Goal: Information Seeking & Learning: Learn about a topic

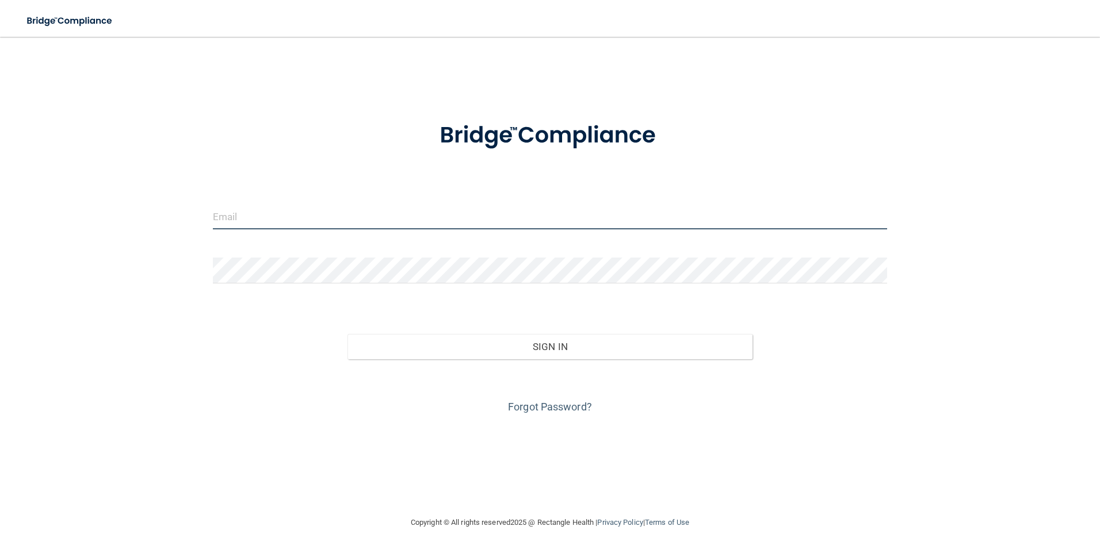
click at [331, 215] on input "email" at bounding box center [550, 217] width 675 height 26
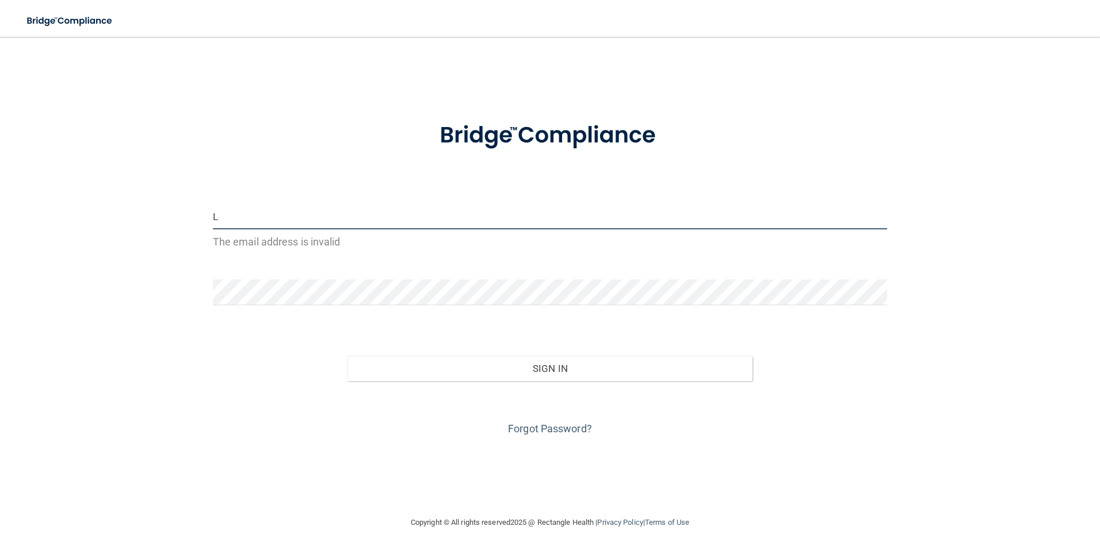
type input "[PERSON_NAME][EMAIL_ADDRESS][DOMAIN_NAME]"
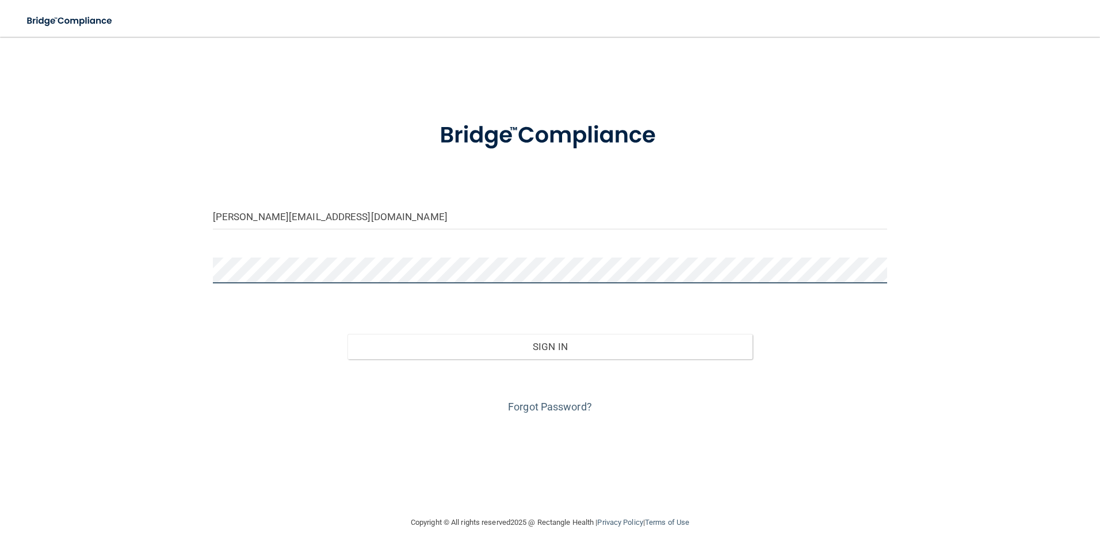
click at [189, 266] on div "[PERSON_NAME][EMAIL_ADDRESS][DOMAIN_NAME] Invalid email/password. You don't hav…" at bounding box center [550, 276] width 1054 height 456
click at [347, 334] on button "Sign In" at bounding box center [549, 346] width 405 height 25
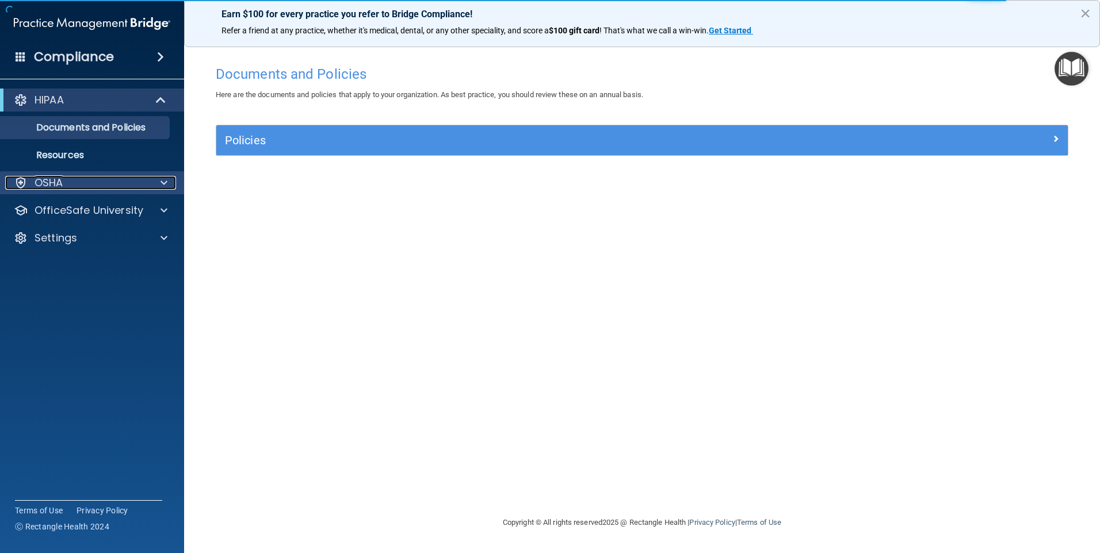
click at [58, 183] on p "OSHA" at bounding box center [49, 183] width 29 height 14
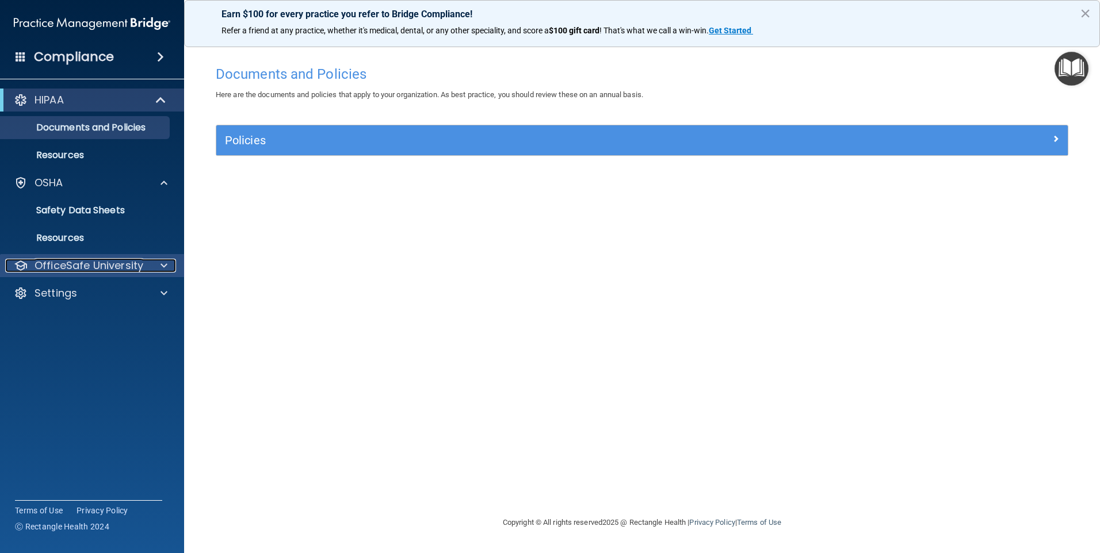
click at [102, 261] on p "OfficeSafe University" at bounding box center [89, 266] width 109 height 14
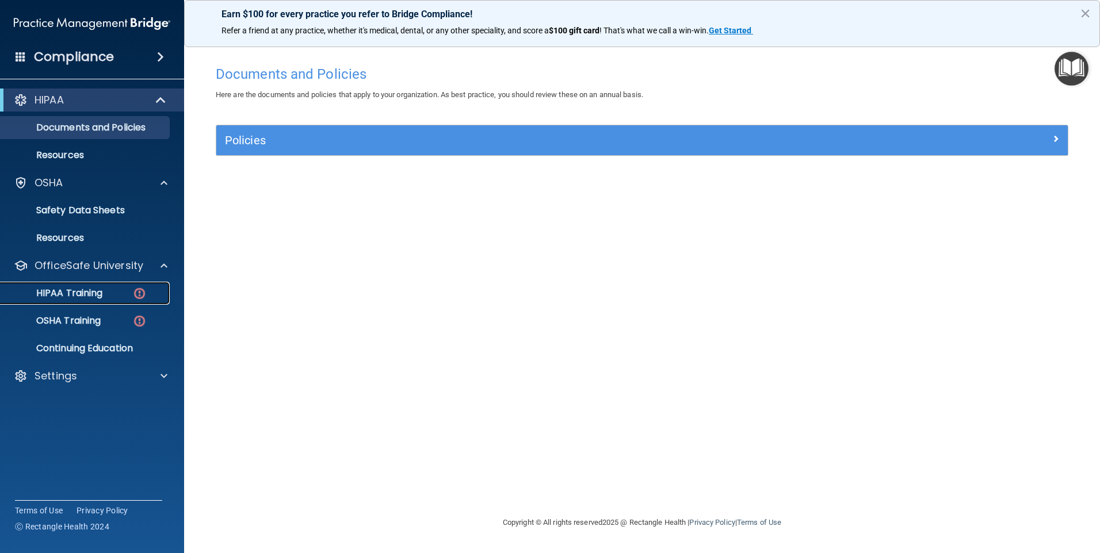
click at [92, 296] on p "HIPAA Training" at bounding box center [54, 294] width 95 height 12
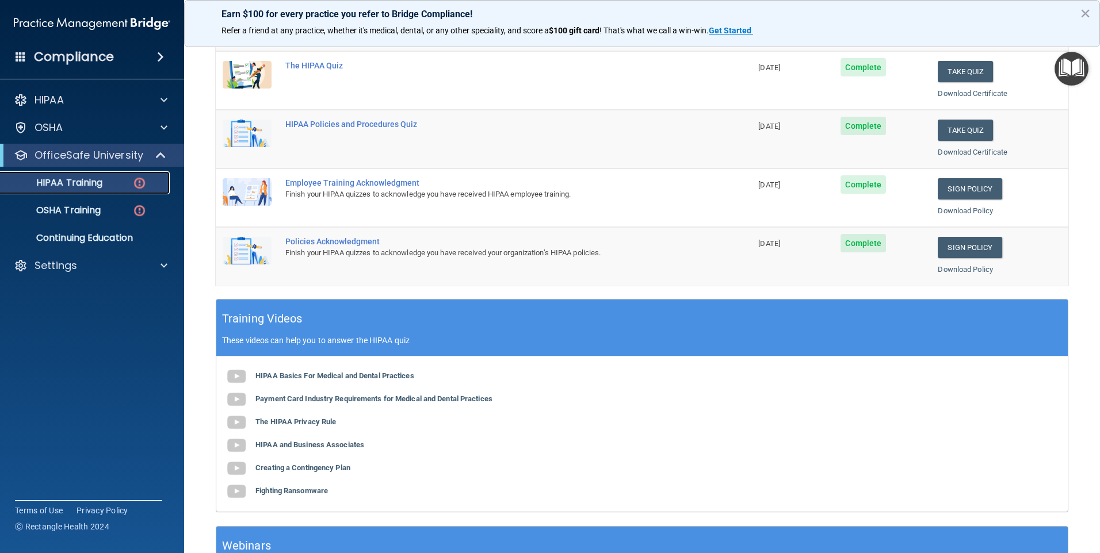
scroll to position [230, 0]
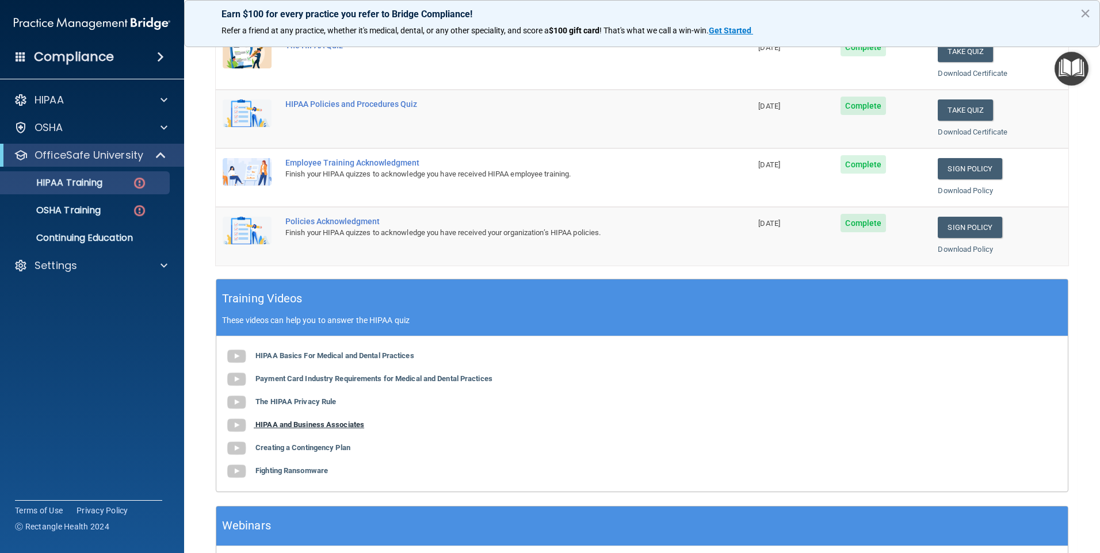
click at [322, 429] on b "HIPAA and Business Associates" at bounding box center [309, 425] width 109 height 9
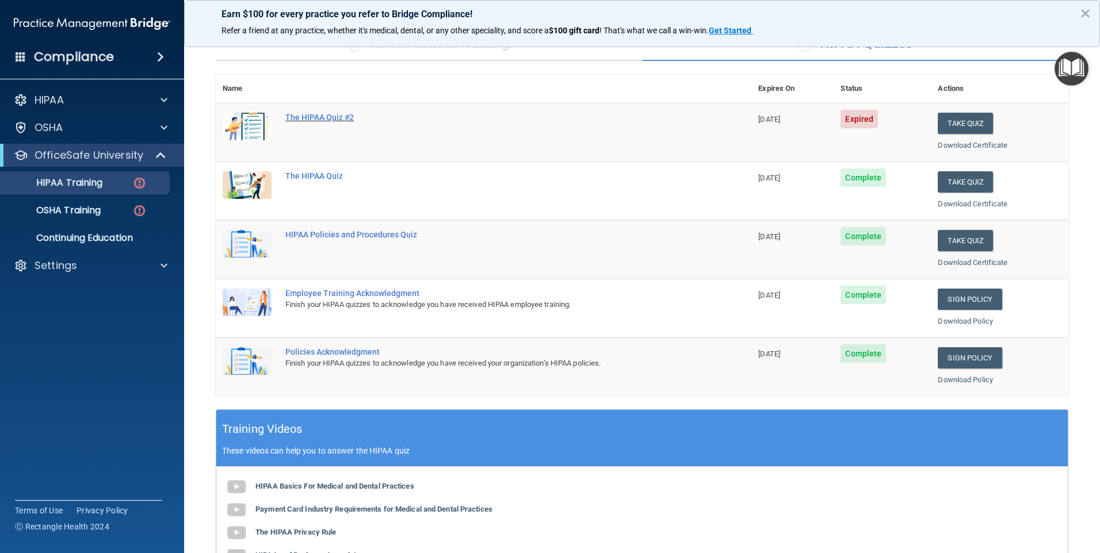
scroll to position [58, 0]
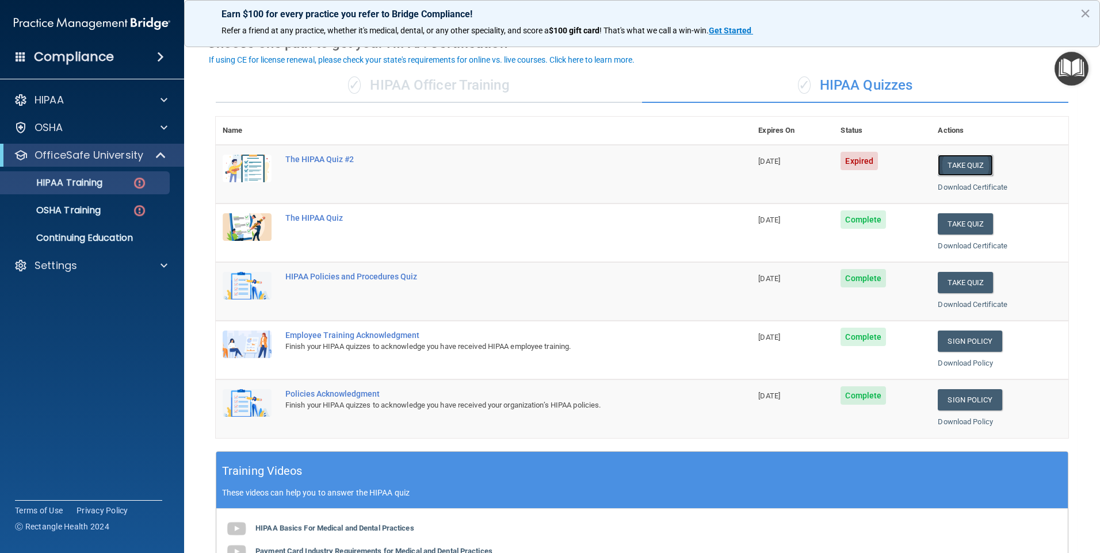
click at [968, 165] on button "Take Quiz" at bounding box center [965, 165] width 55 height 21
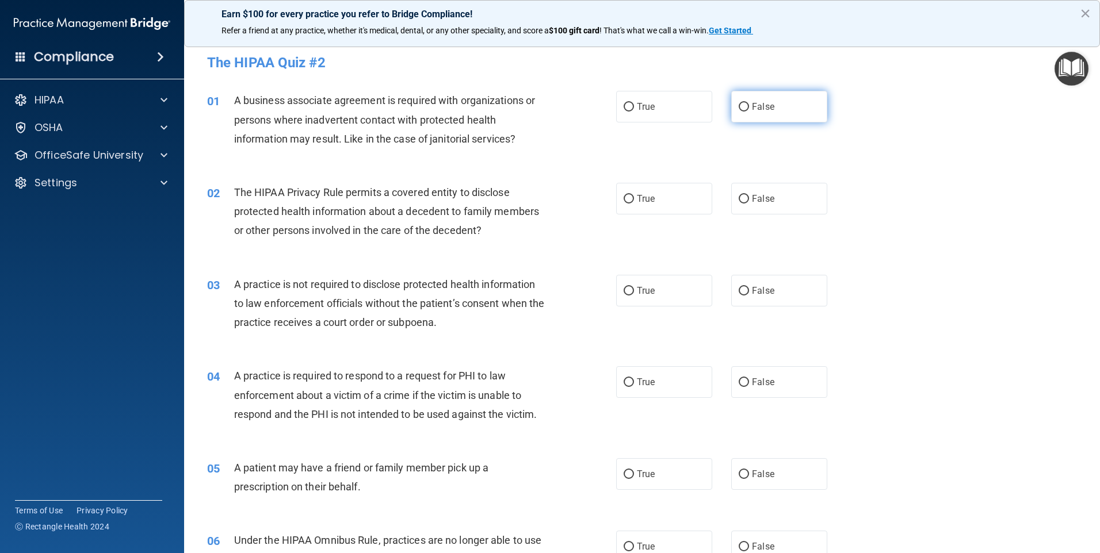
click at [740, 105] on input "False" at bounding box center [744, 107] width 10 height 9
radio input "true"
click at [743, 292] on input "False" at bounding box center [744, 291] width 10 height 9
radio input "true"
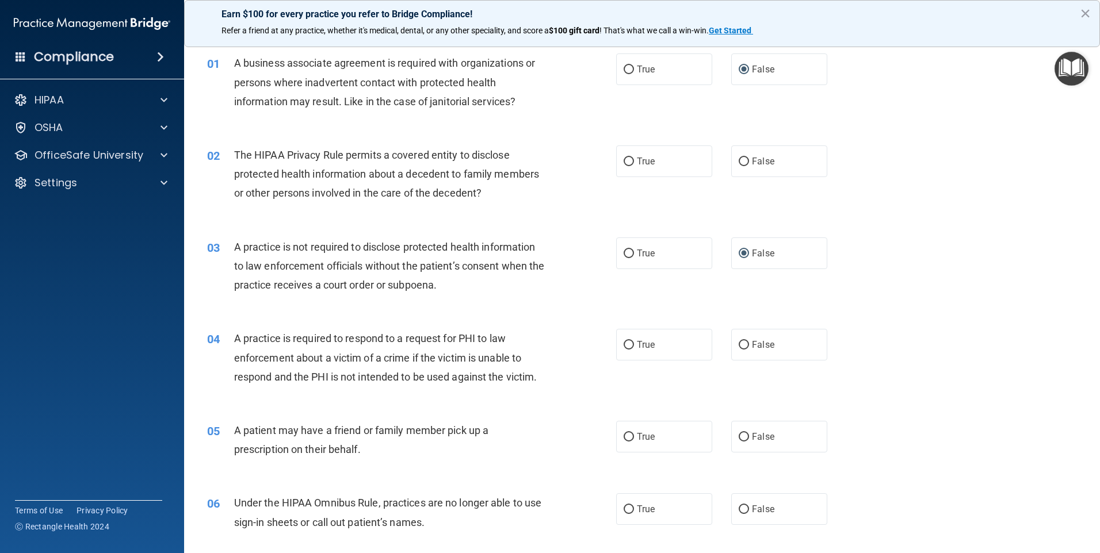
scroll to position [58, 0]
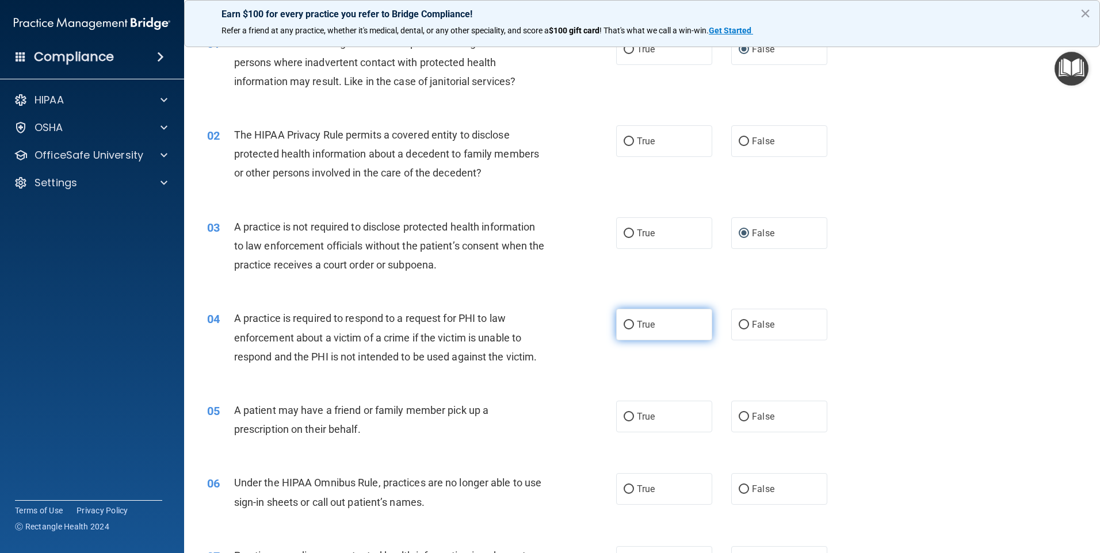
click at [624, 321] on input "True" at bounding box center [629, 325] width 10 height 9
radio input "true"
click at [628, 417] on input "True" at bounding box center [629, 417] width 10 height 9
radio input "true"
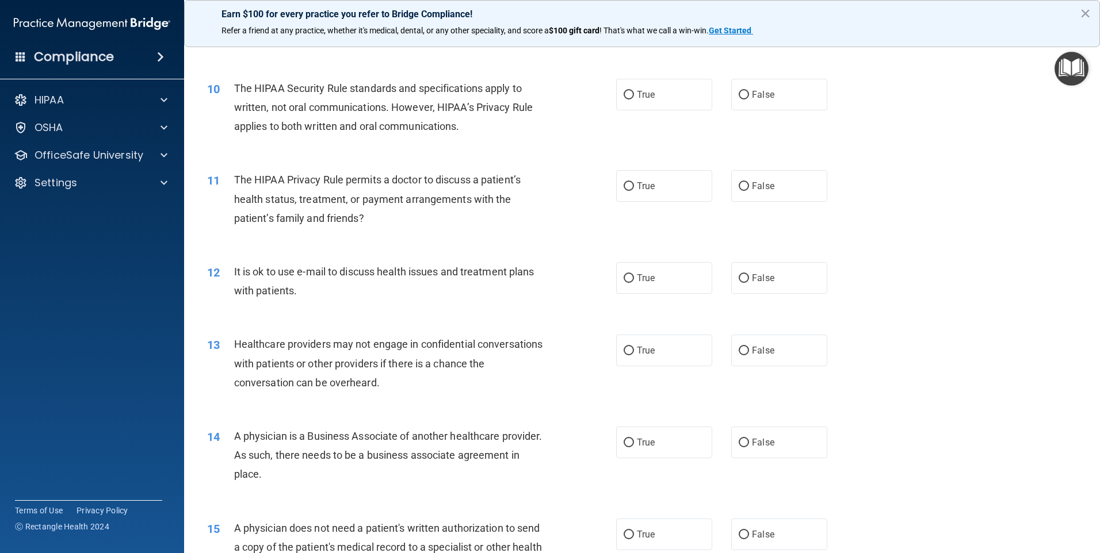
scroll to position [863, 0]
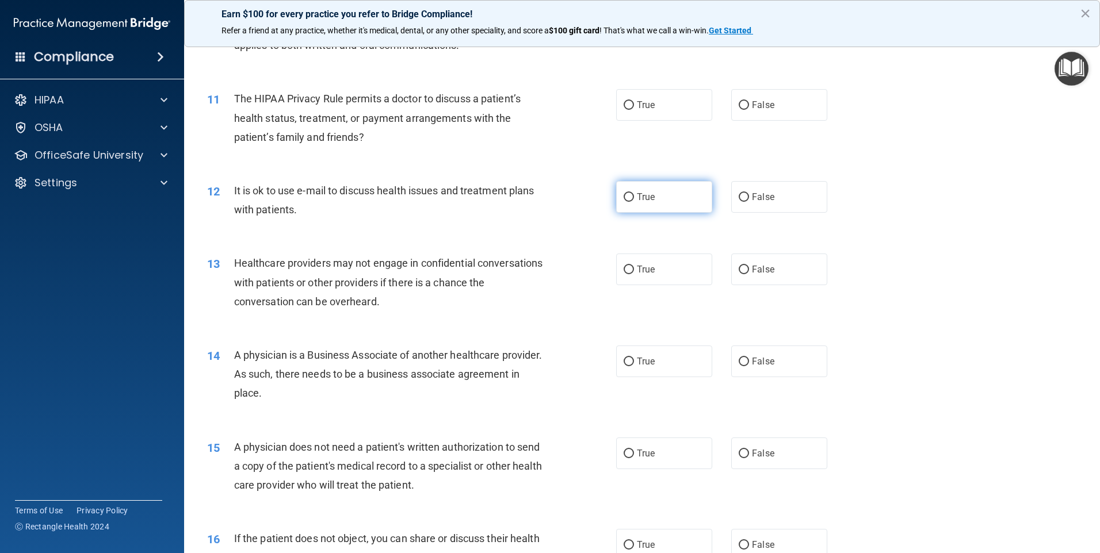
click at [640, 198] on span "True" at bounding box center [646, 197] width 18 height 11
click at [634, 198] on input "True" at bounding box center [629, 197] width 10 height 9
radio input "true"
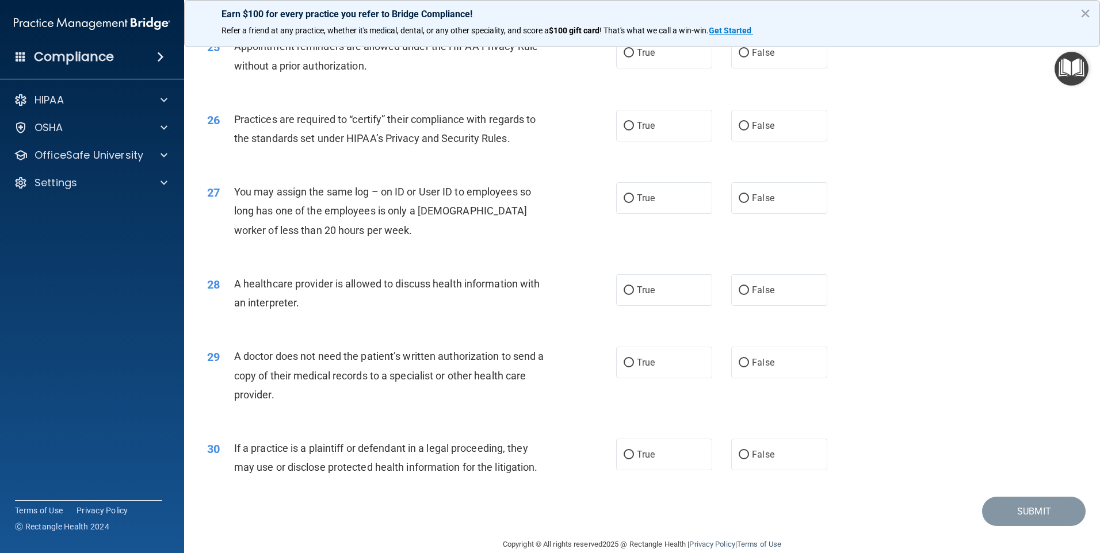
scroll to position [2125, 0]
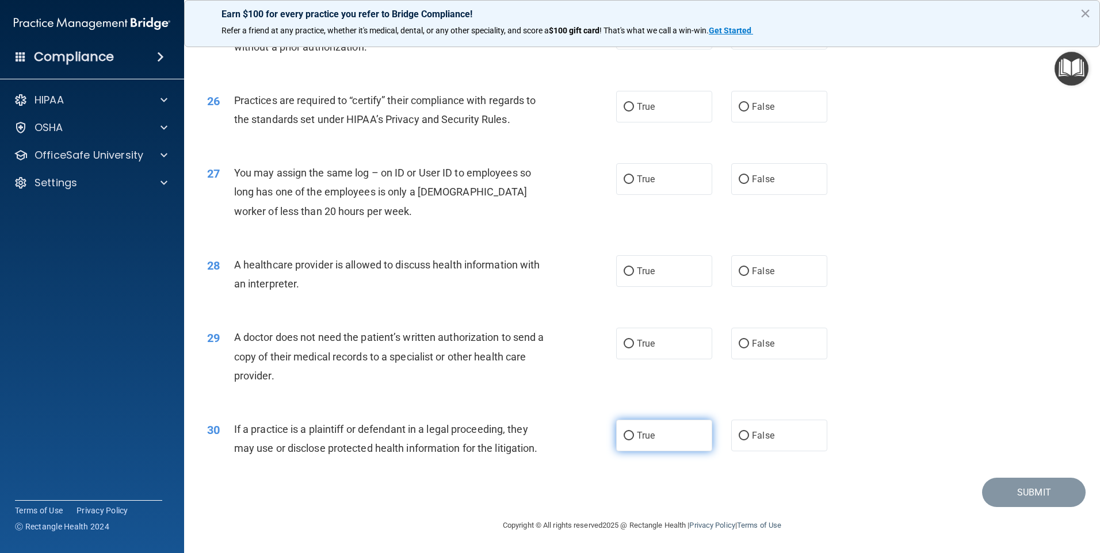
click at [637, 440] on span "True" at bounding box center [646, 435] width 18 height 11
click at [634, 440] on input "True" at bounding box center [629, 436] width 10 height 9
radio input "true"
click at [625, 345] on input "True" at bounding box center [629, 344] width 10 height 9
radio input "true"
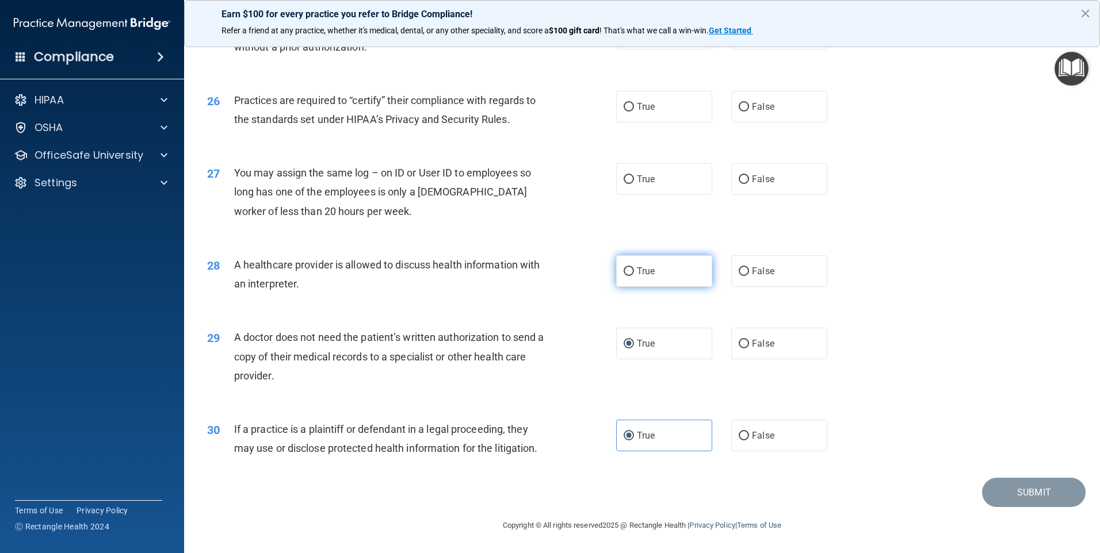
click at [631, 280] on label "True" at bounding box center [664, 271] width 96 height 32
click at [631, 276] on input "True" at bounding box center [629, 272] width 10 height 9
radio input "true"
click at [743, 183] on input "False" at bounding box center [744, 179] width 10 height 9
radio input "true"
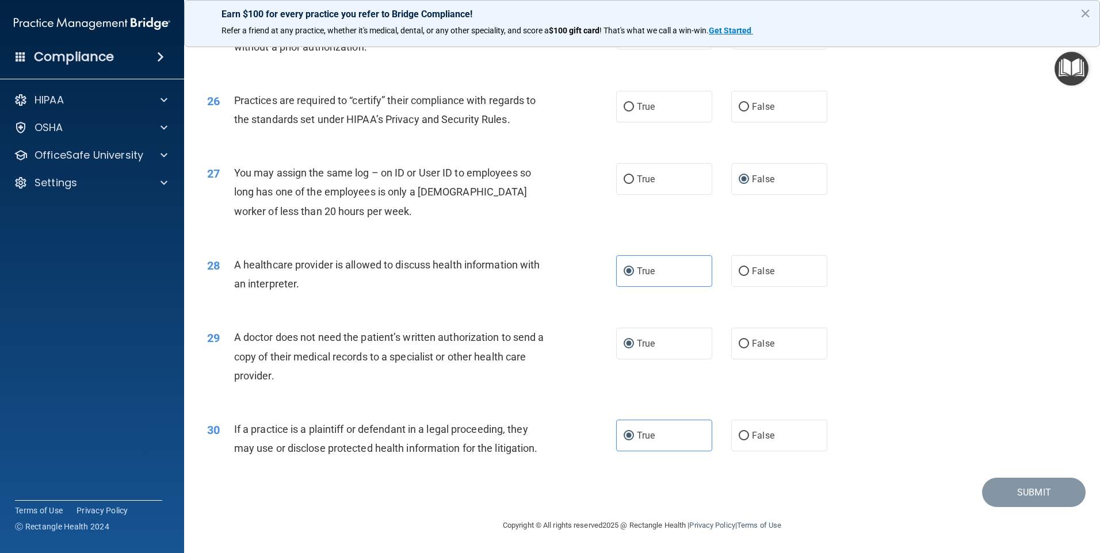
scroll to position [2067, 0]
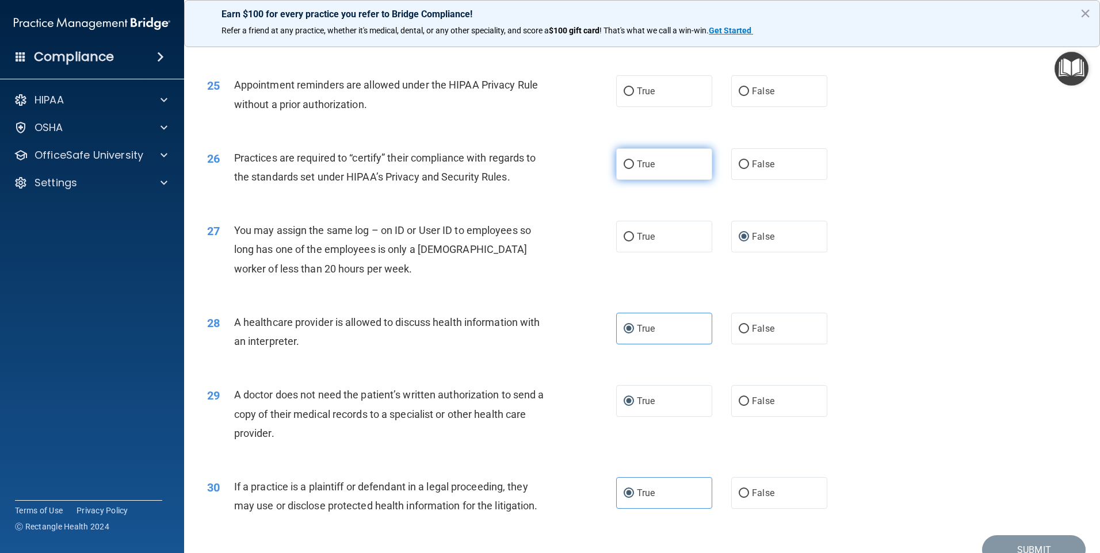
click at [624, 163] on input "True" at bounding box center [629, 165] width 10 height 9
radio input "true"
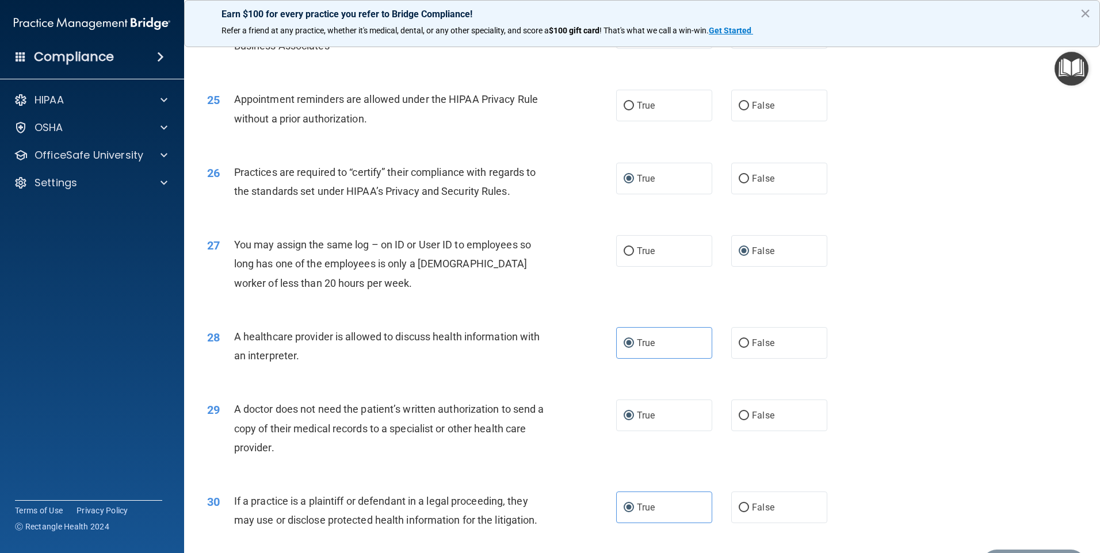
scroll to position [2010, 0]
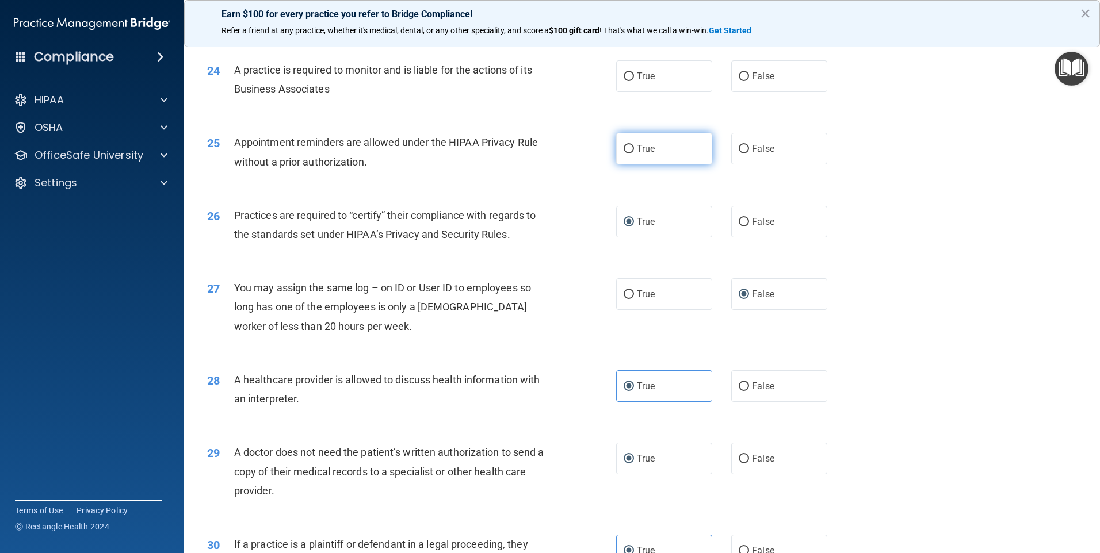
click at [624, 151] on input "True" at bounding box center [629, 149] width 10 height 9
radio input "true"
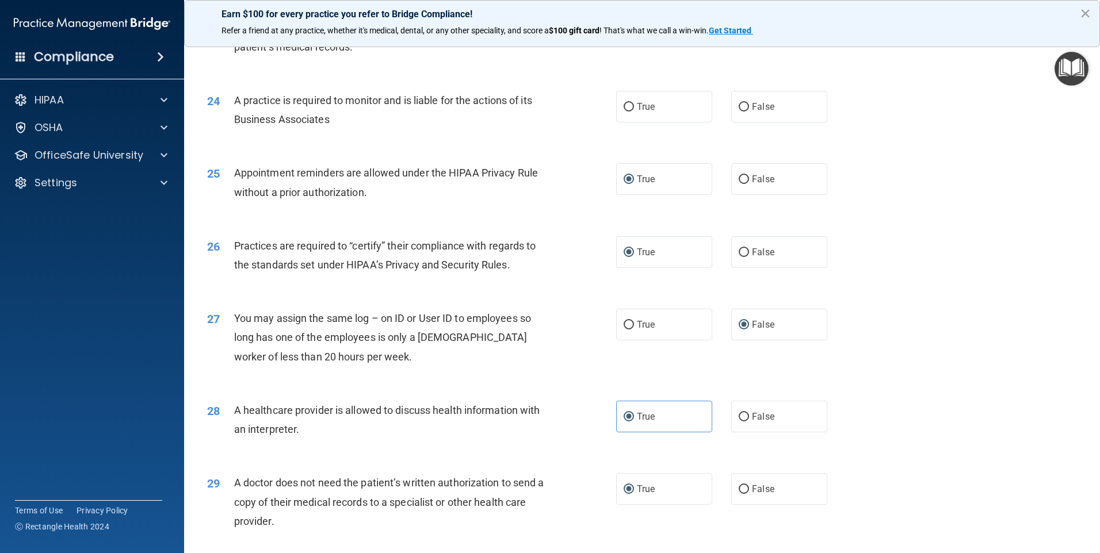
scroll to position [1895, 0]
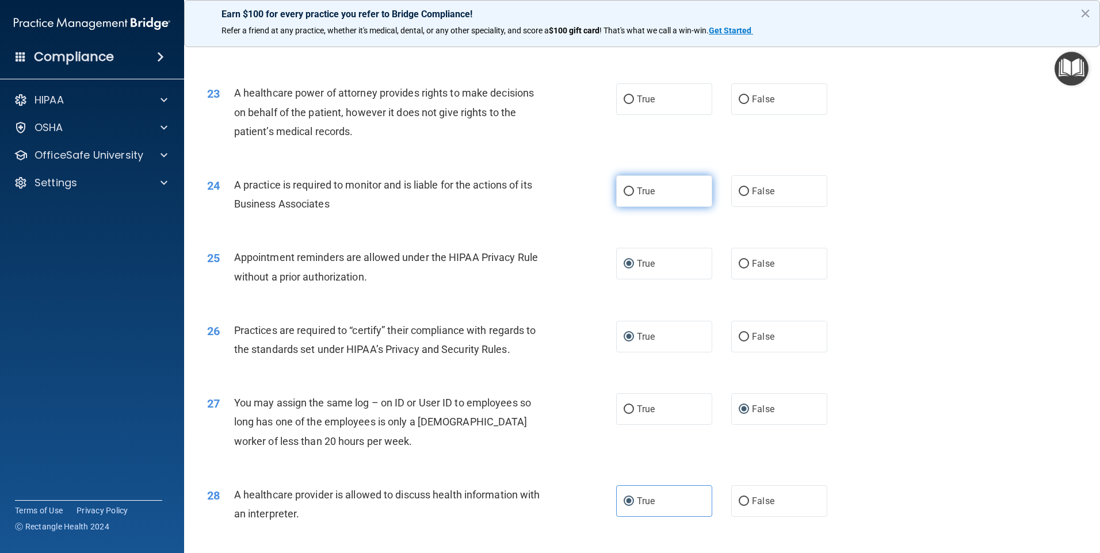
click at [624, 190] on input "True" at bounding box center [629, 192] width 10 height 9
radio input "true"
click at [739, 189] on input "False" at bounding box center [744, 192] width 10 height 9
radio input "true"
radio input "false"
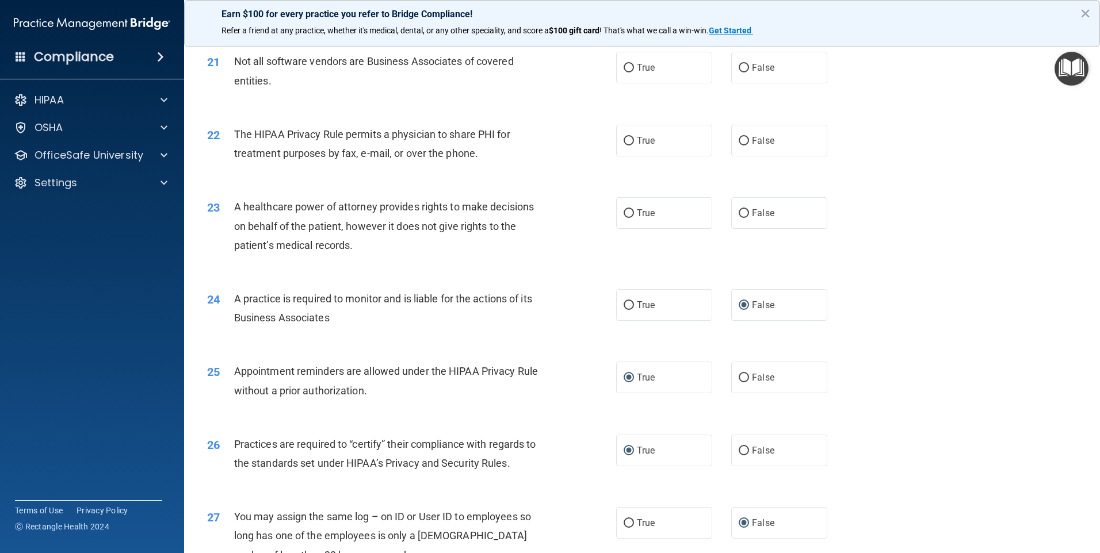
scroll to position [1779, 0]
click at [742, 213] on input "False" at bounding box center [744, 215] width 10 height 9
radio input "true"
click at [624, 140] on input "True" at bounding box center [629, 142] width 10 height 9
radio input "true"
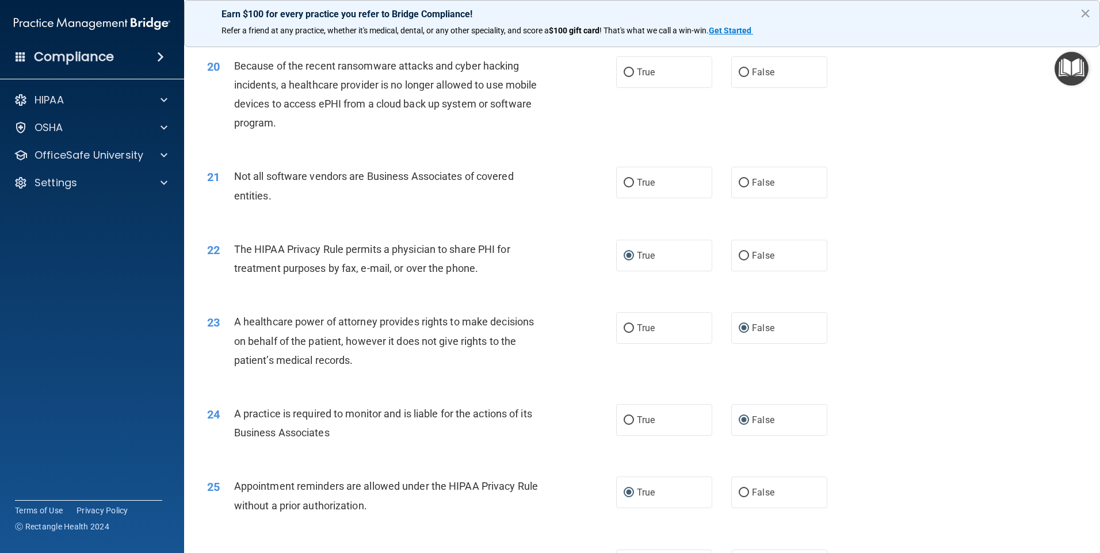
scroll to position [1664, 0]
click at [628, 181] on input "True" at bounding box center [629, 184] width 10 height 9
radio input "true"
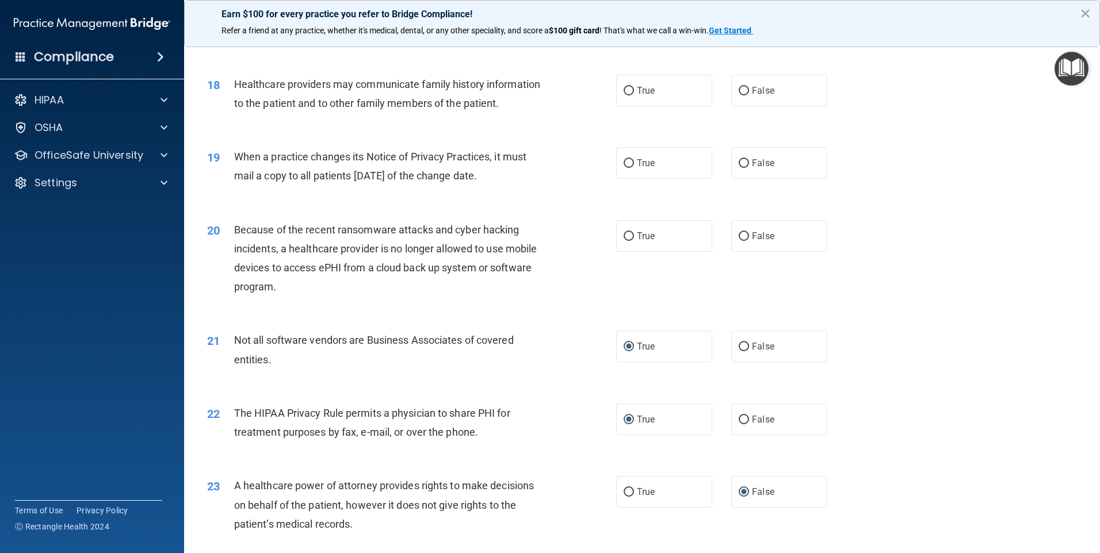
scroll to position [1492, 0]
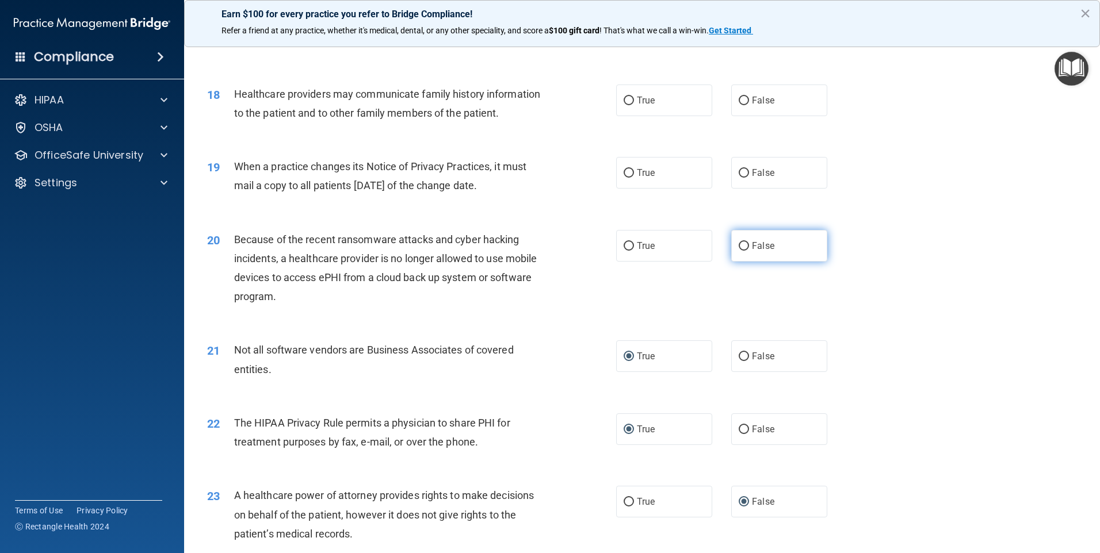
click at [739, 247] on input "False" at bounding box center [744, 246] width 10 height 9
radio input "true"
click at [630, 175] on label "True" at bounding box center [664, 173] width 96 height 32
click at [630, 175] on input "True" at bounding box center [629, 173] width 10 height 9
radio input "true"
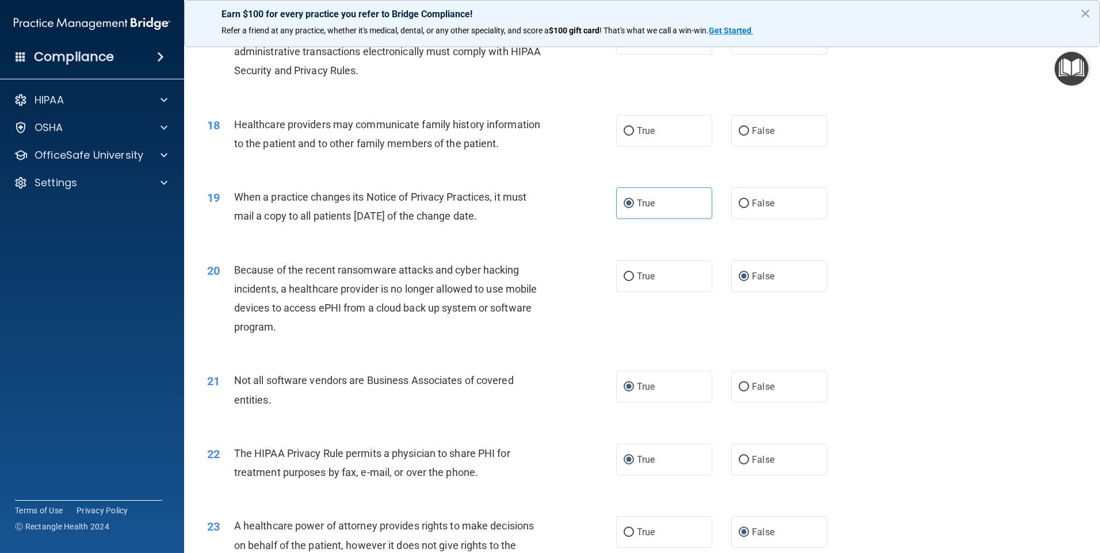
scroll to position [1377, 0]
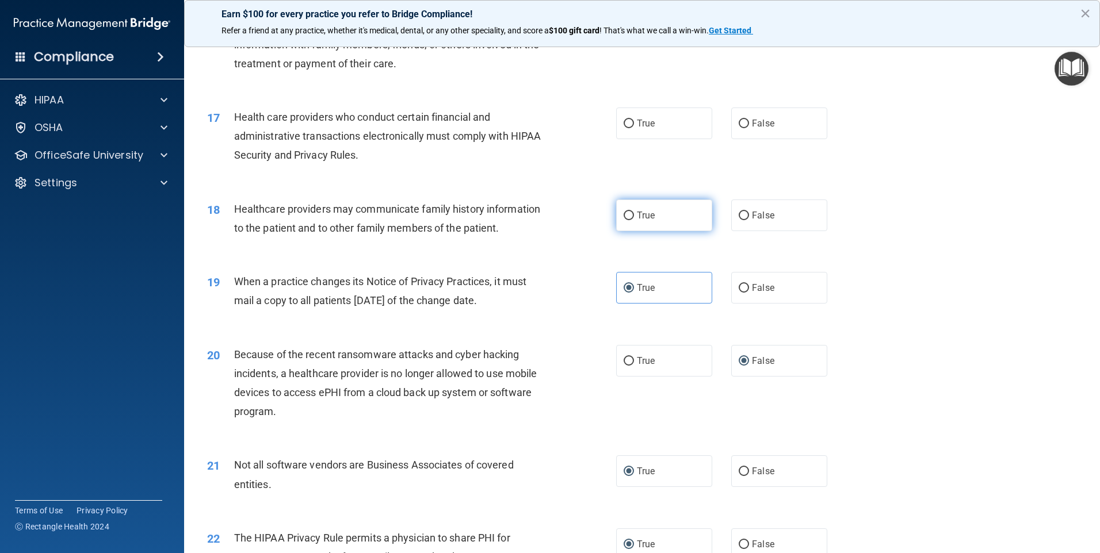
click at [624, 213] on input "True" at bounding box center [629, 216] width 10 height 9
radio input "true"
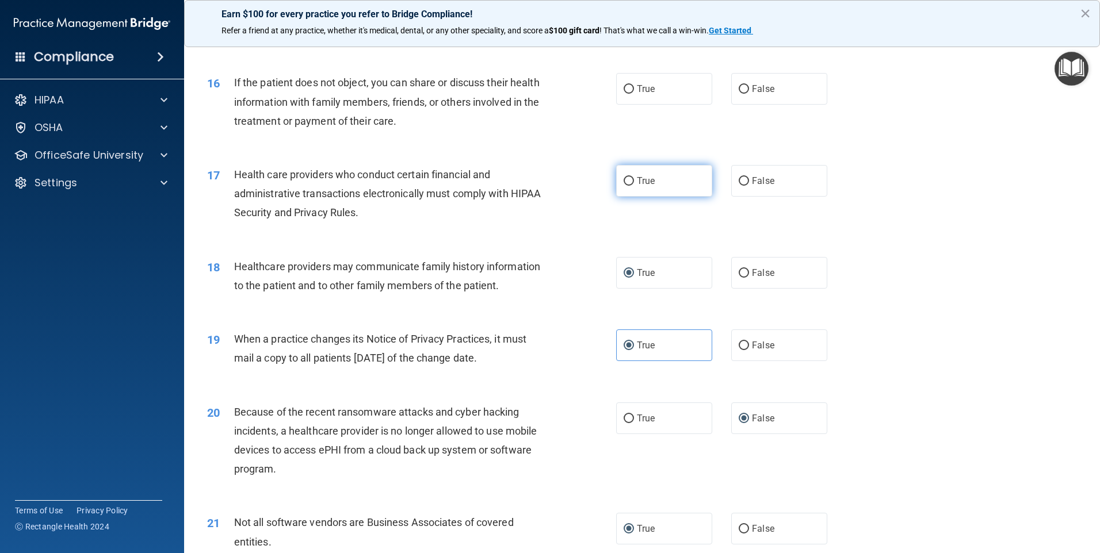
click at [627, 179] on input "True" at bounding box center [629, 181] width 10 height 9
radio input "true"
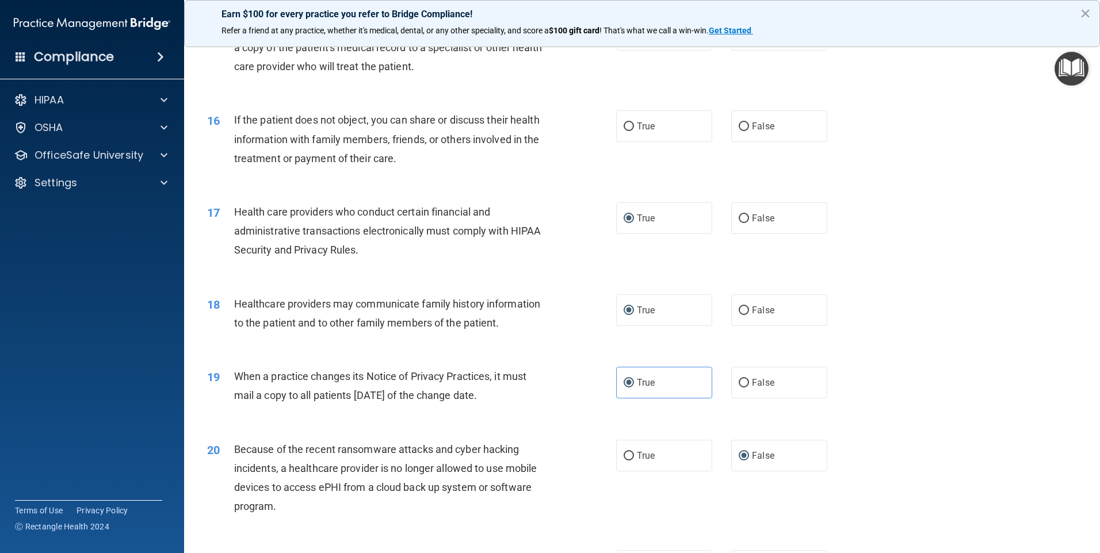
scroll to position [1262, 0]
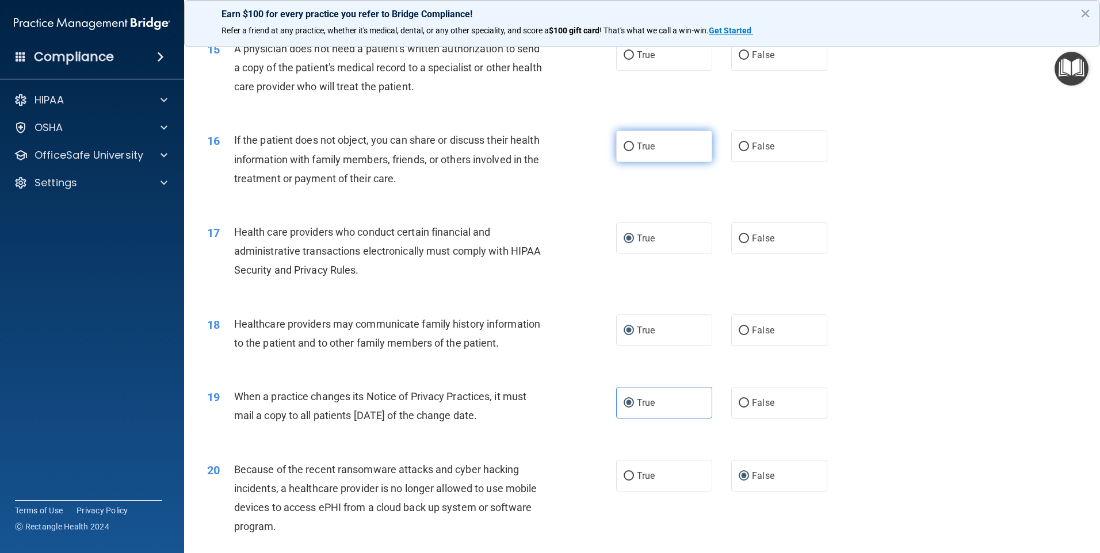
click at [627, 143] on input "True" at bounding box center [629, 147] width 10 height 9
radio input "true"
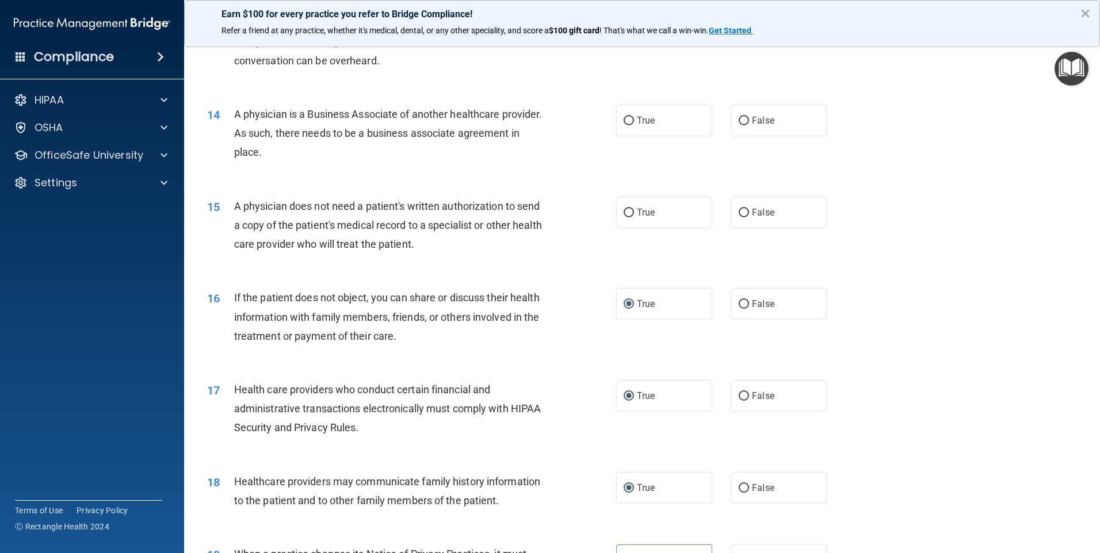
scroll to position [1089, 0]
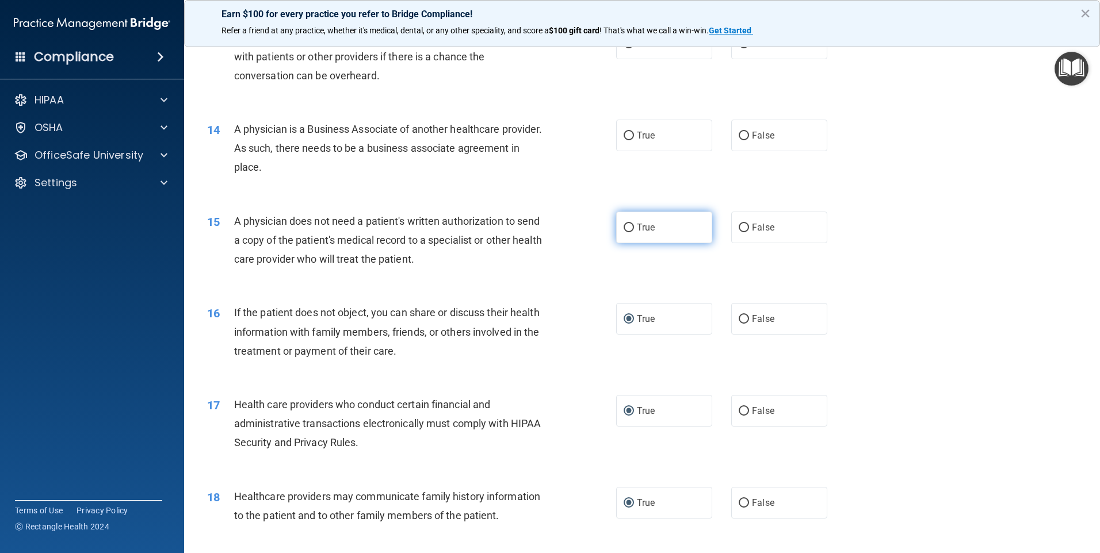
click at [625, 227] on input "True" at bounding box center [629, 228] width 10 height 9
radio input "true"
click at [739, 135] on input "False" at bounding box center [744, 136] width 10 height 9
radio input "true"
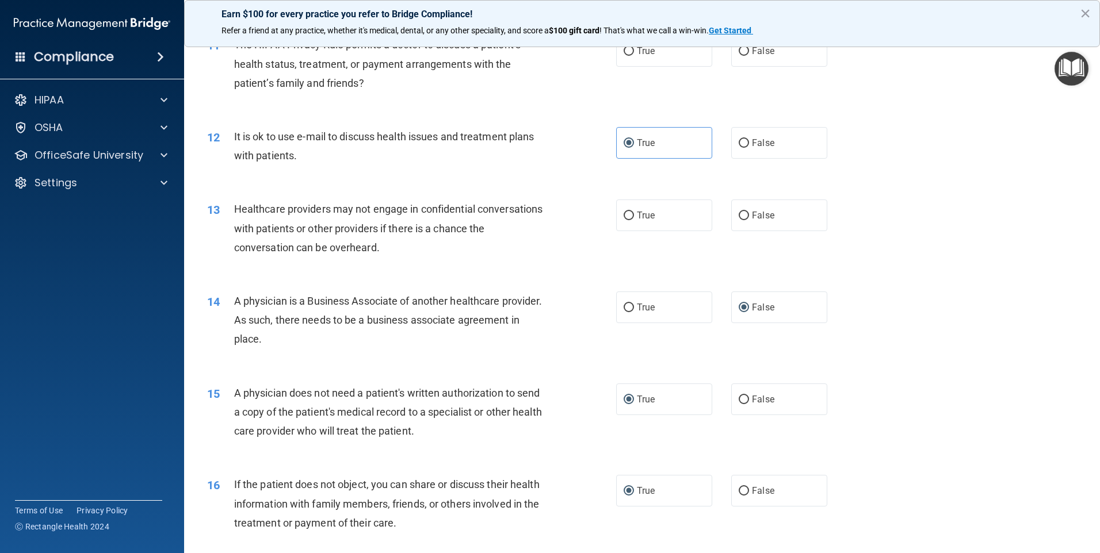
scroll to position [916, 0]
click at [627, 213] on input "True" at bounding box center [629, 216] width 10 height 9
radio input "true"
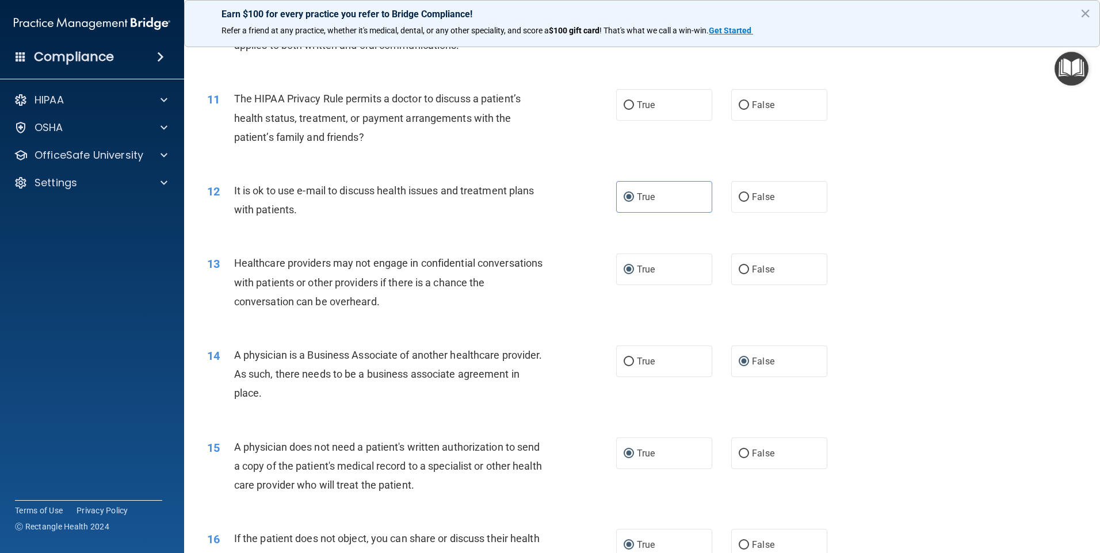
scroll to position [801, 0]
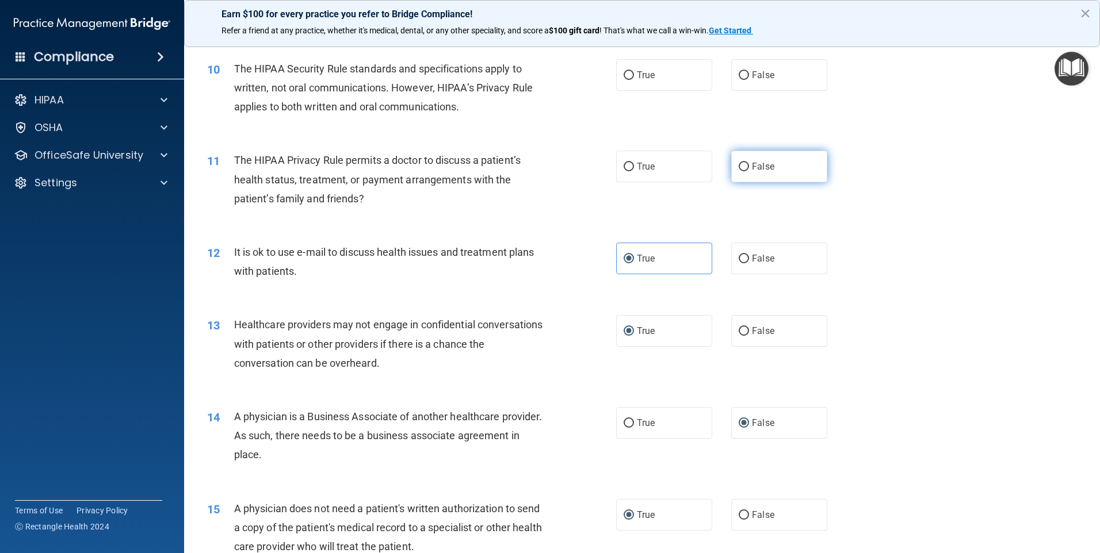
click at [743, 168] on input "False" at bounding box center [744, 167] width 10 height 9
radio input "true"
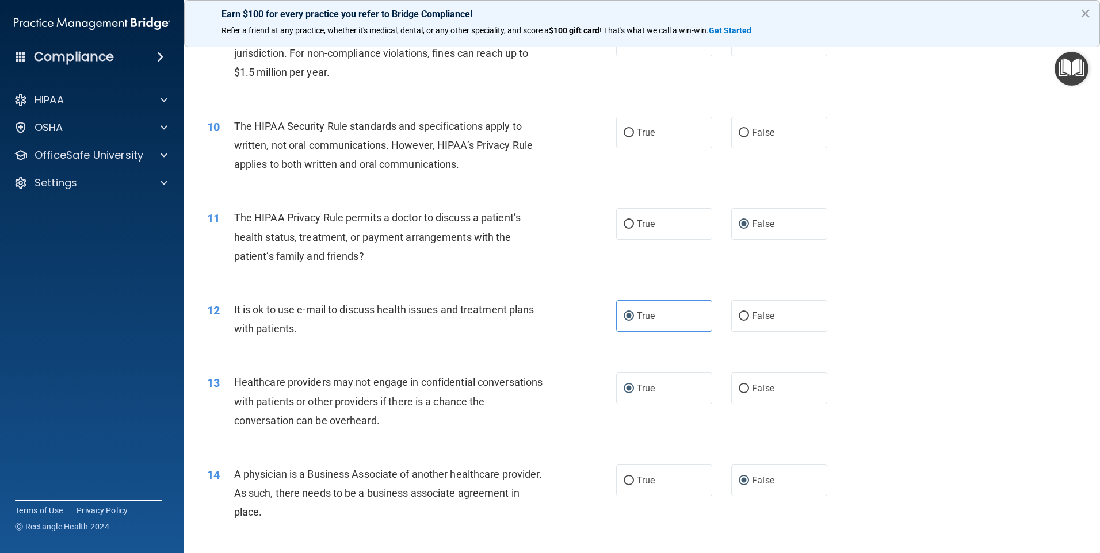
scroll to position [686, 0]
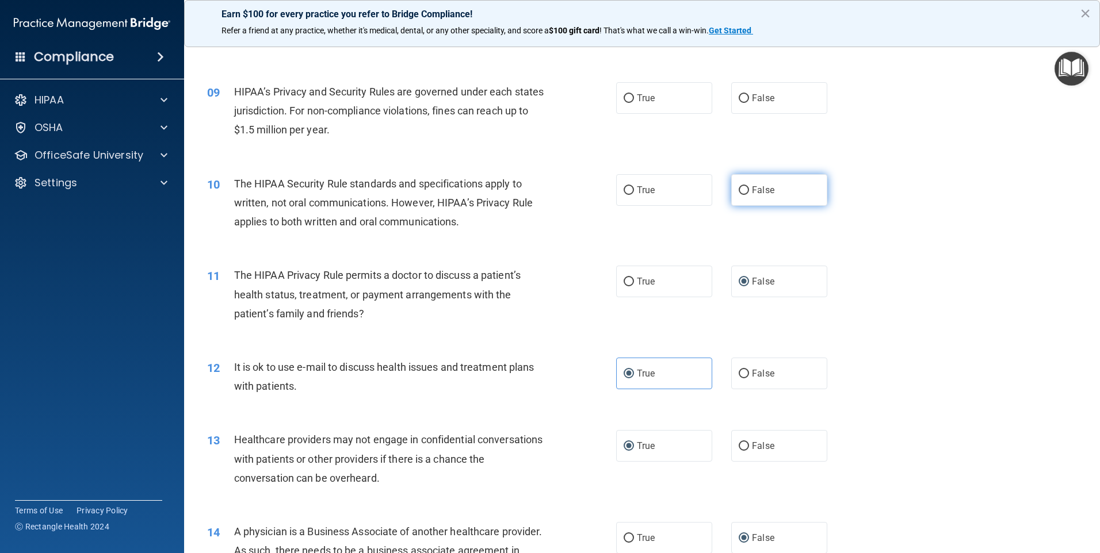
click at [739, 190] on input "False" at bounding box center [744, 190] width 10 height 9
radio input "true"
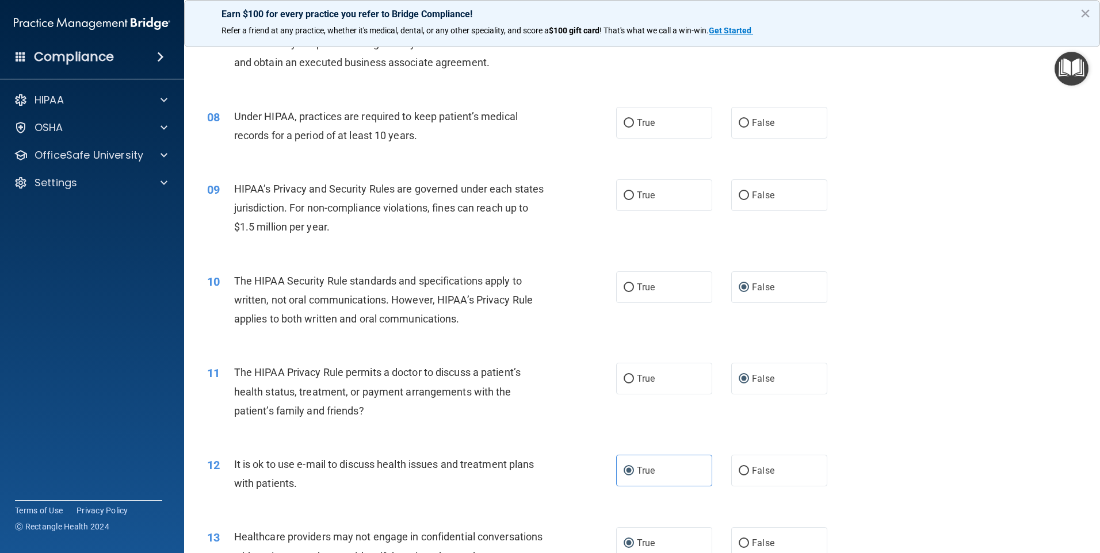
scroll to position [571, 0]
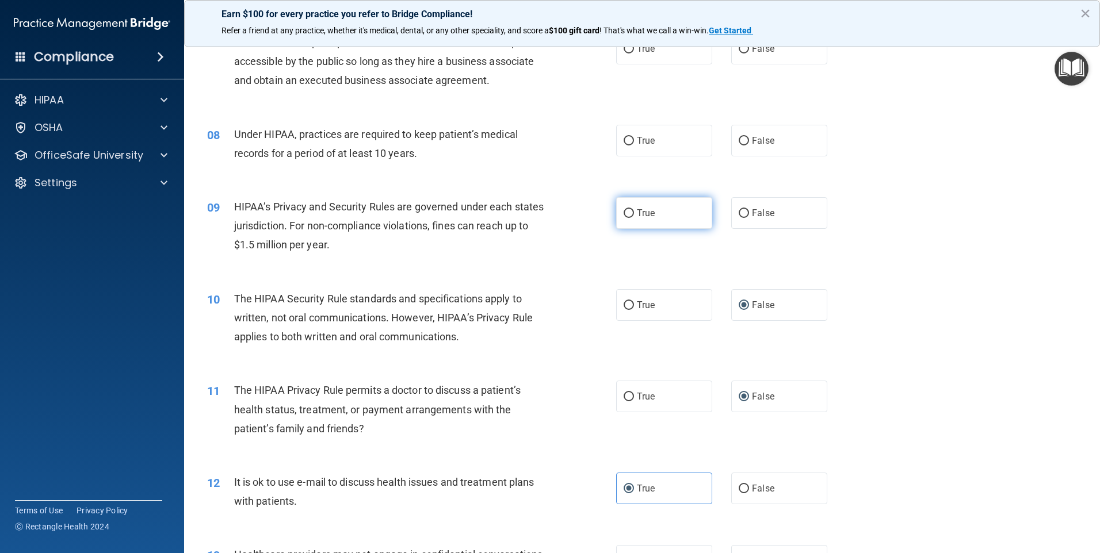
click at [626, 213] on input "True" at bounding box center [629, 213] width 10 height 9
radio input "true"
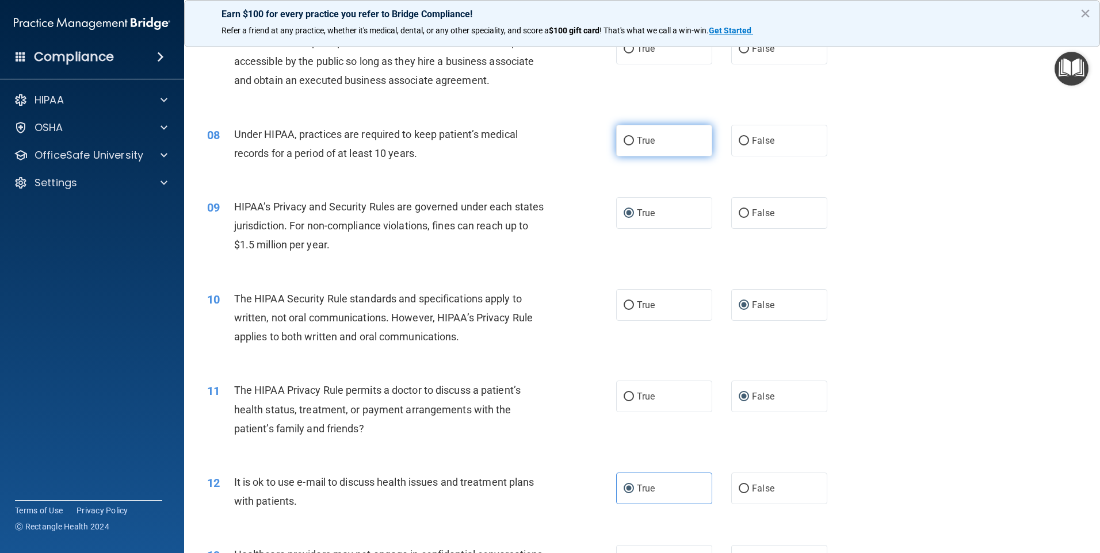
click at [627, 137] on input "True" at bounding box center [629, 141] width 10 height 9
radio input "true"
click at [767, 146] on span "False" at bounding box center [763, 140] width 22 height 11
click at [749, 146] on input "False" at bounding box center [744, 141] width 10 height 9
radio input "true"
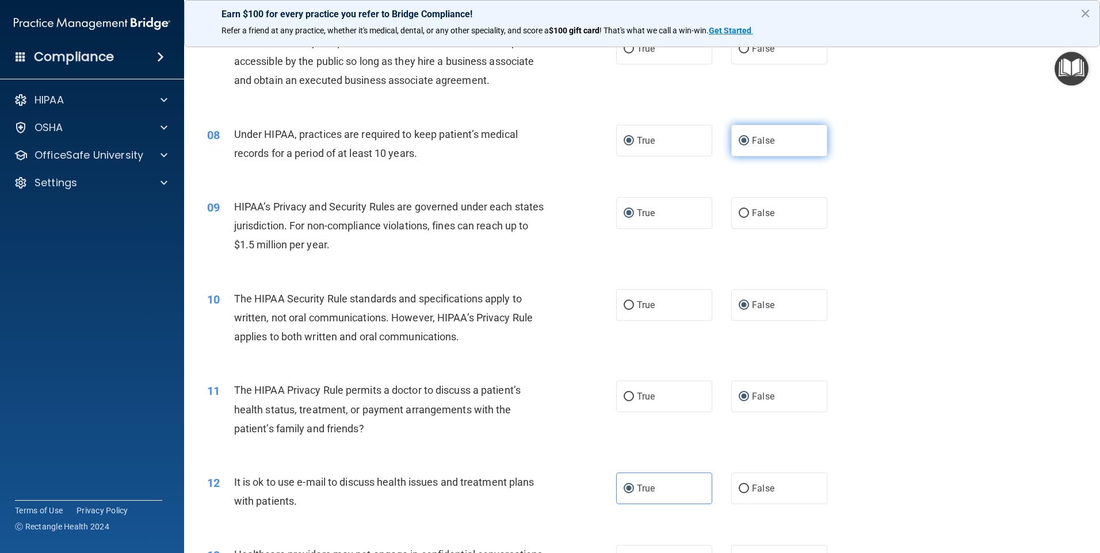
radio input "false"
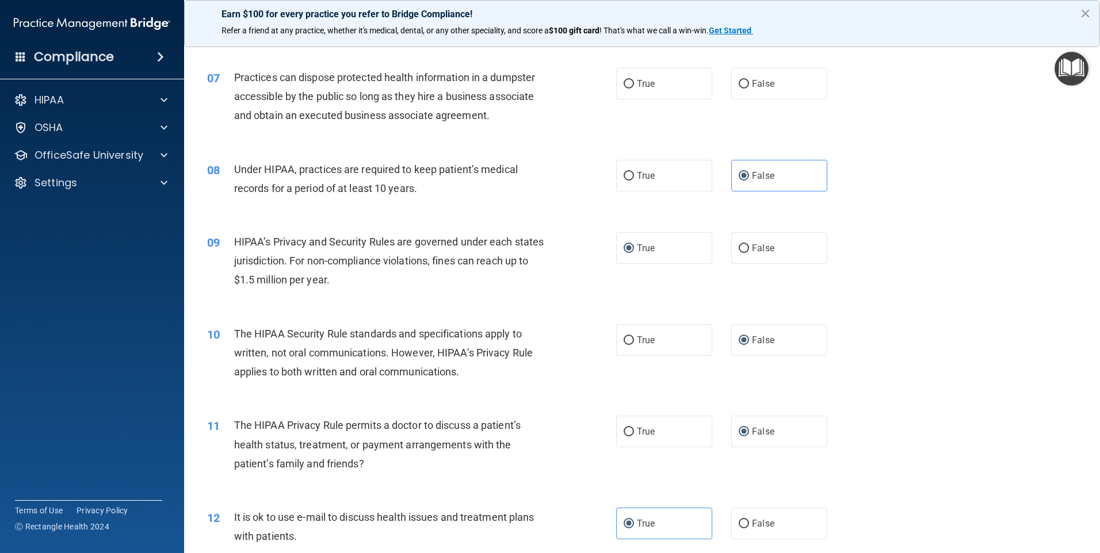
scroll to position [456, 0]
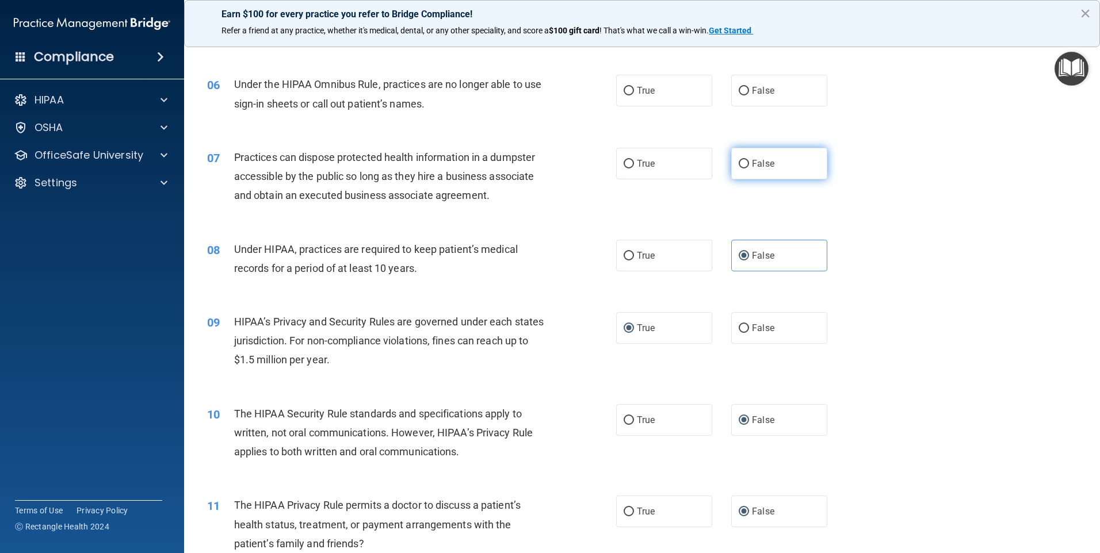
click at [742, 161] on input "False" at bounding box center [744, 164] width 10 height 9
radio input "true"
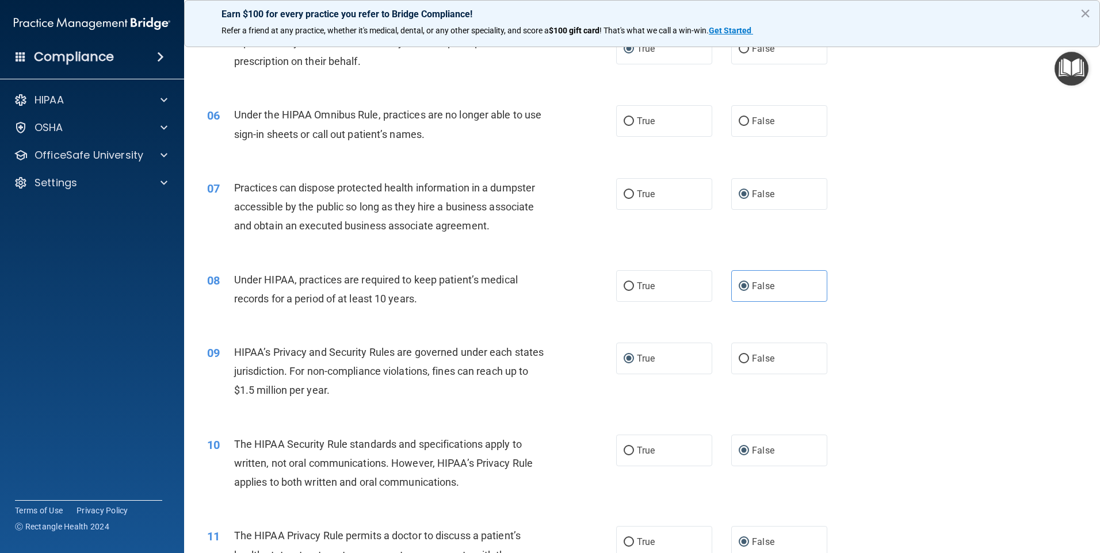
scroll to position [399, 0]
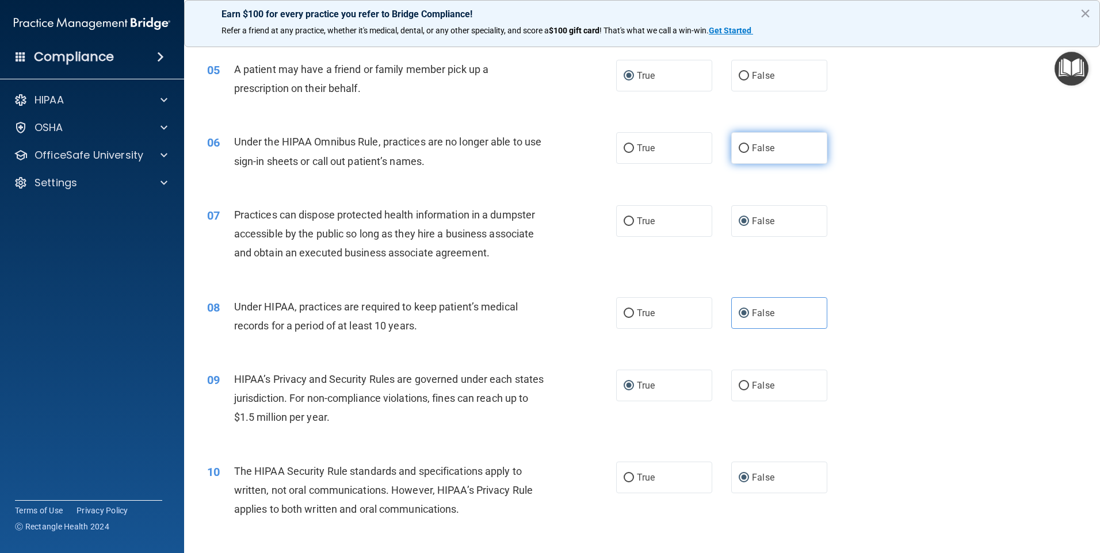
click at [739, 145] on input "False" at bounding box center [744, 148] width 10 height 9
radio input "true"
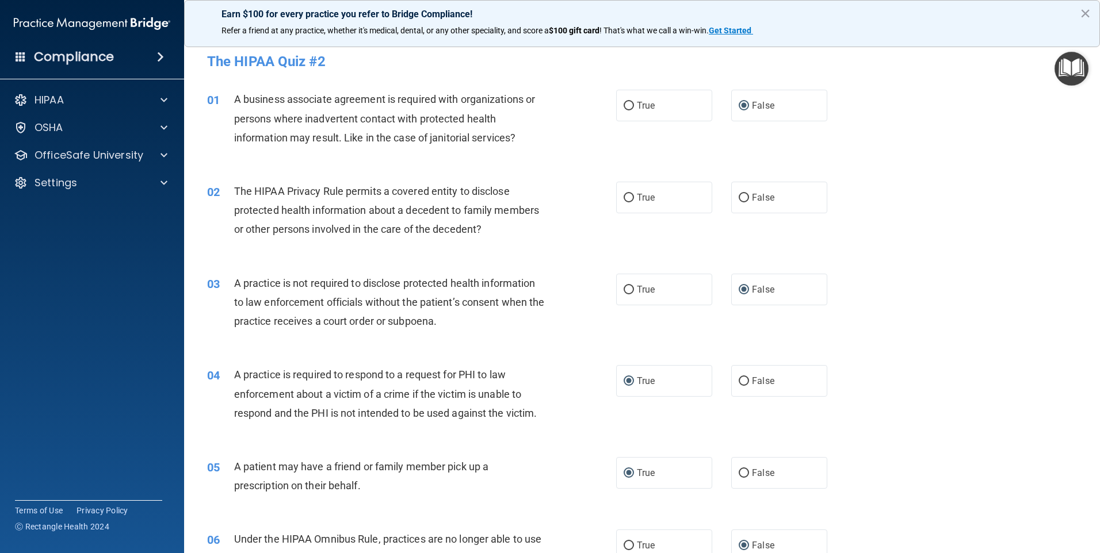
scroll to position [0, 0]
click at [624, 197] on input "True" at bounding box center [629, 199] width 10 height 9
radio input "true"
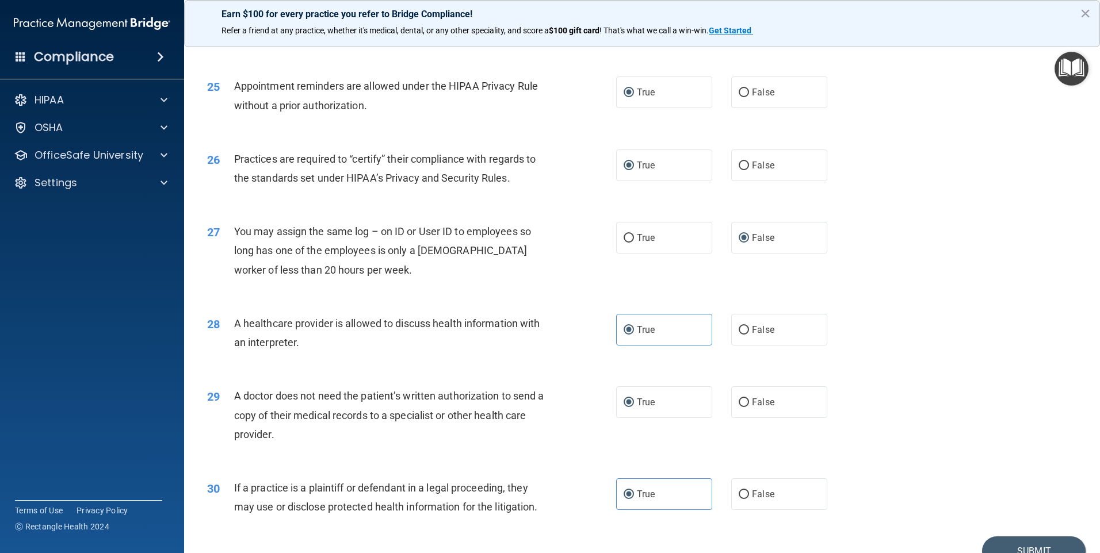
scroll to position [2125, 0]
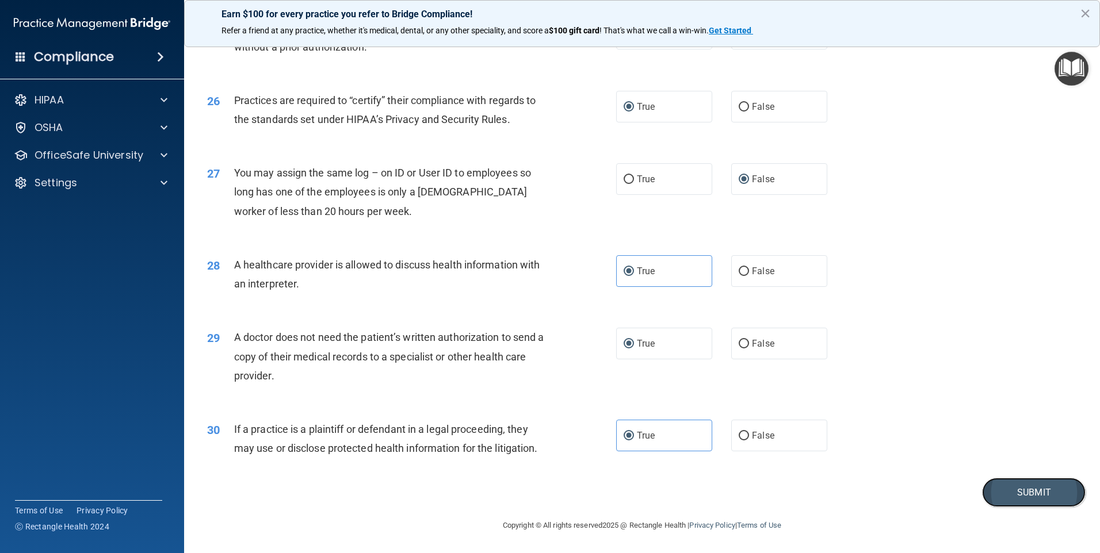
click at [1034, 499] on button "Submit" at bounding box center [1034, 492] width 104 height 29
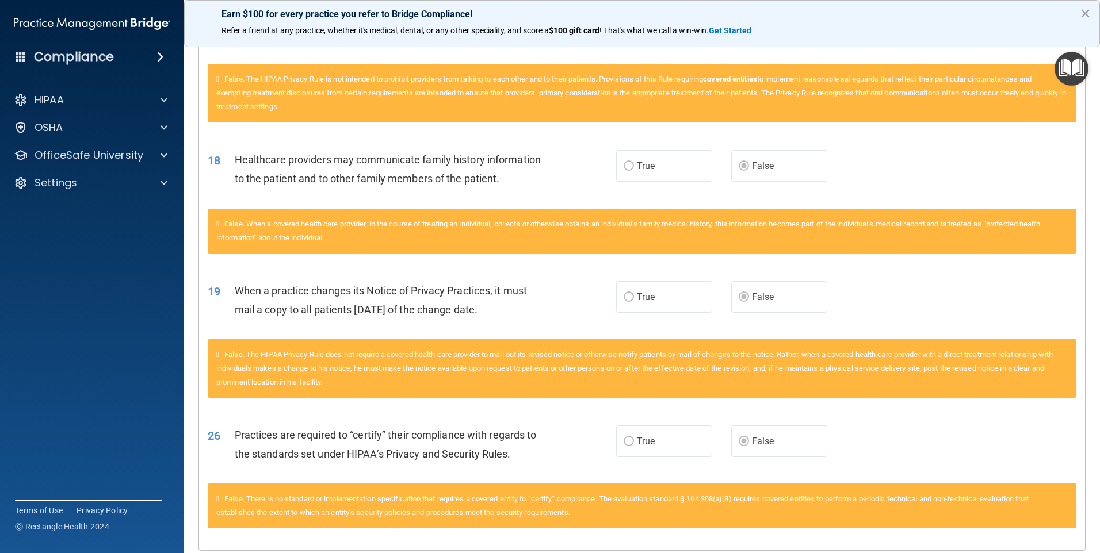
scroll to position [850, 0]
